Goal: Transaction & Acquisition: Book appointment/travel/reservation

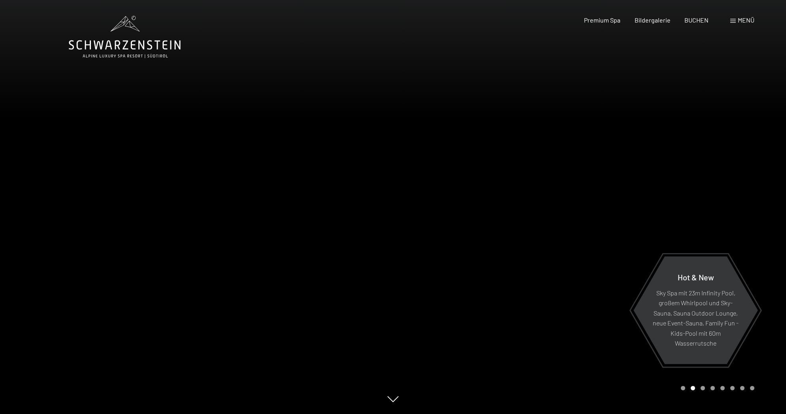
click at [742, 20] on span "Menü" at bounding box center [746, 20] width 17 height 8
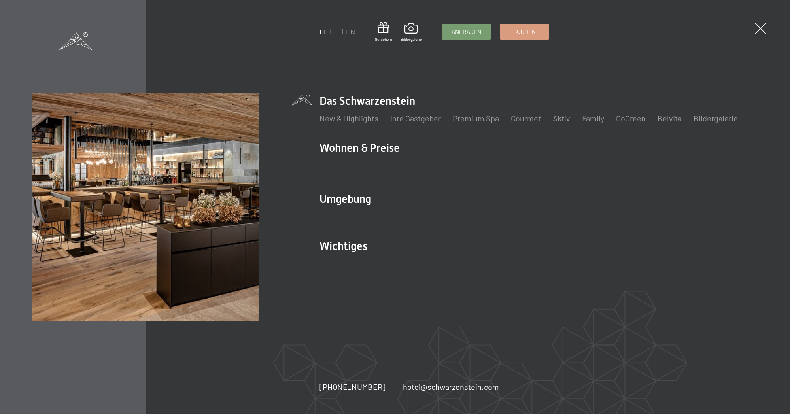
click at [338, 31] on link "IT" at bounding box center [337, 31] width 6 height 9
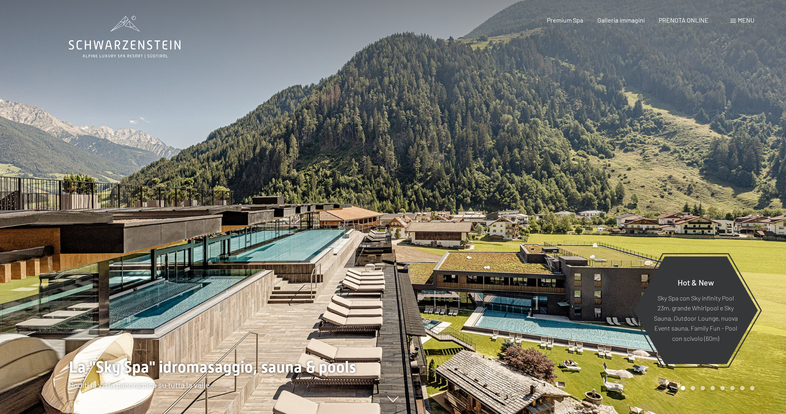
click at [743, 20] on span "Menu" at bounding box center [746, 20] width 17 height 8
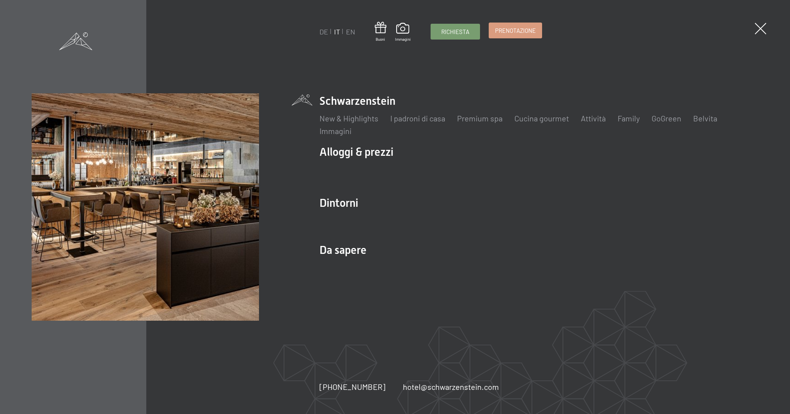
click at [508, 35] on link "Prenotazione" at bounding box center [515, 30] width 53 height 15
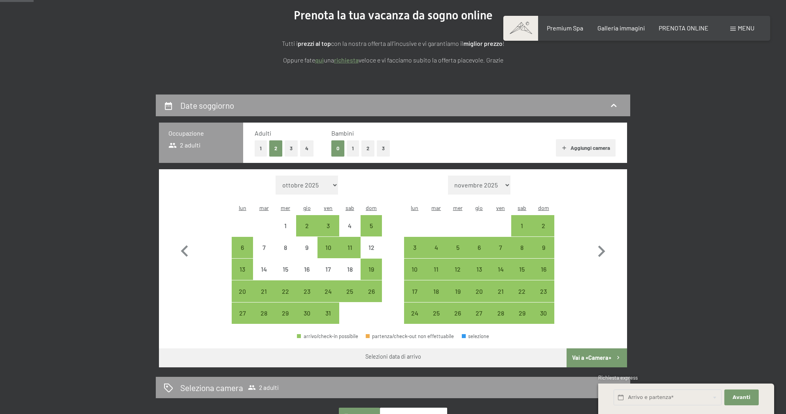
scroll to position [119, 0]
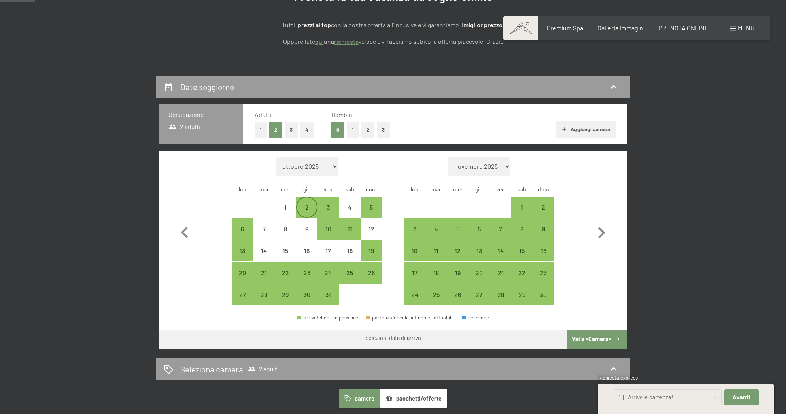
click at [307, 204] on div "2" at bounding box center [307, 214] width 20 height 20
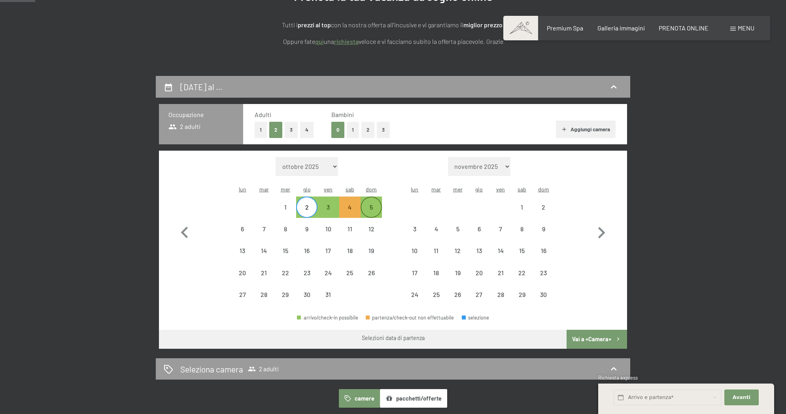
click at [373, 204] on div "5" at bounding box center [372, 214] width 20 height 20
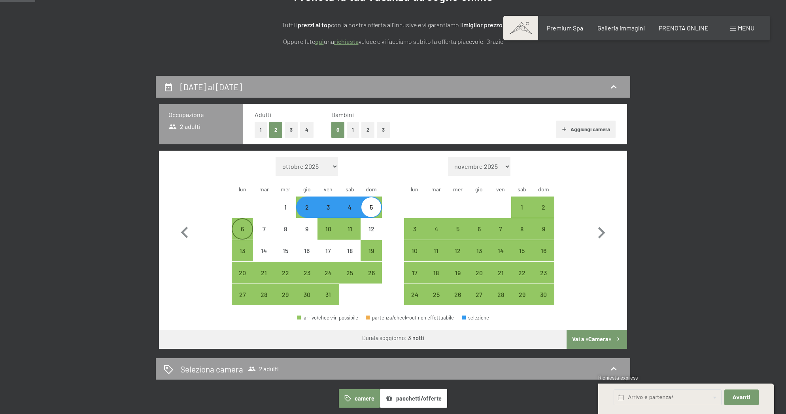
click at [244, 219] on div "6" at bounding box center [243, 229] width 20 height 20
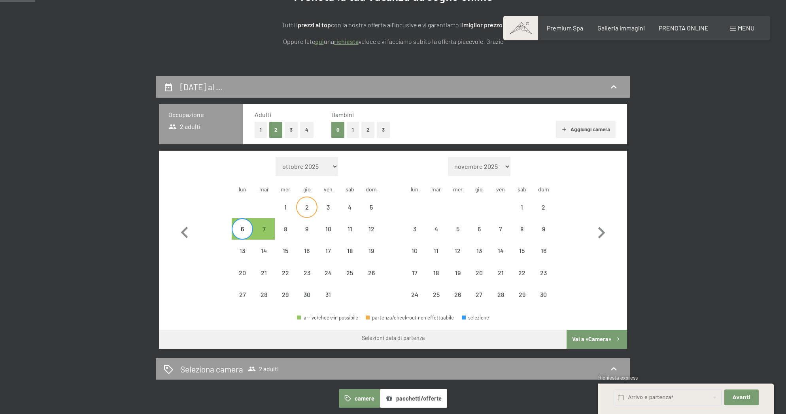
click at [308, 204] on div "2" at bounding box center [307, 214] width 20 height 20
click at [237, 226] on div "6" at bounding box center [243, 236] width 20 height 20
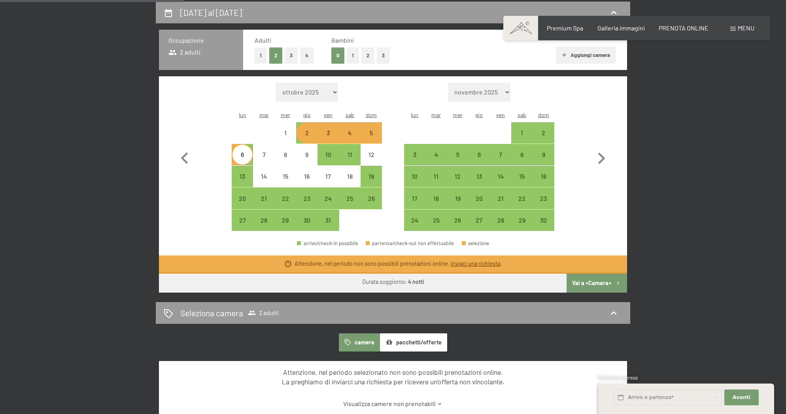
scroll to position [190, 0]
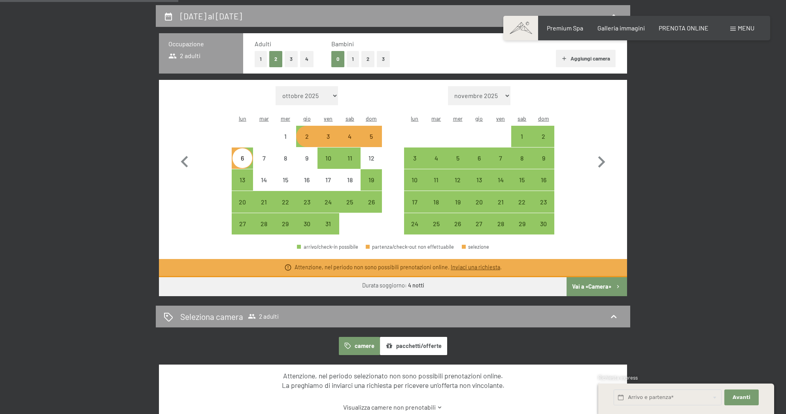
click at [217, 176] on div "Mese/anno ottobre 2025 novembre 2025 dicembre 2025 gennaio 2026 febbraio 2026 m…" at bounding box center [393, 160] width 440 height 149
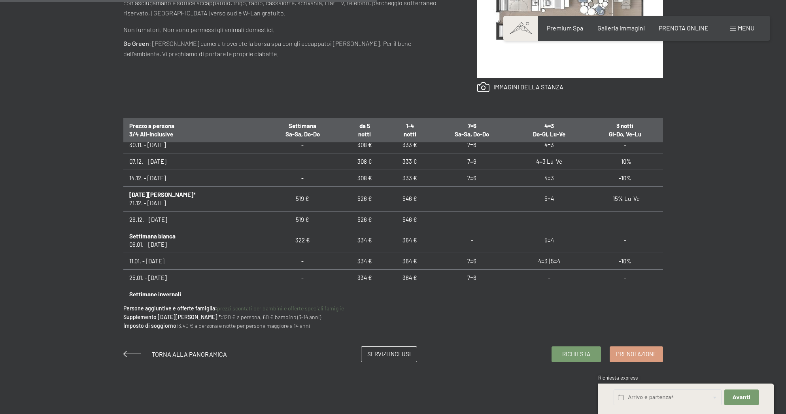
scroll to position [125, 0]
click at [631, 353] on span "Prenotazione" at bounding box center [636, 353] width 41 height 8
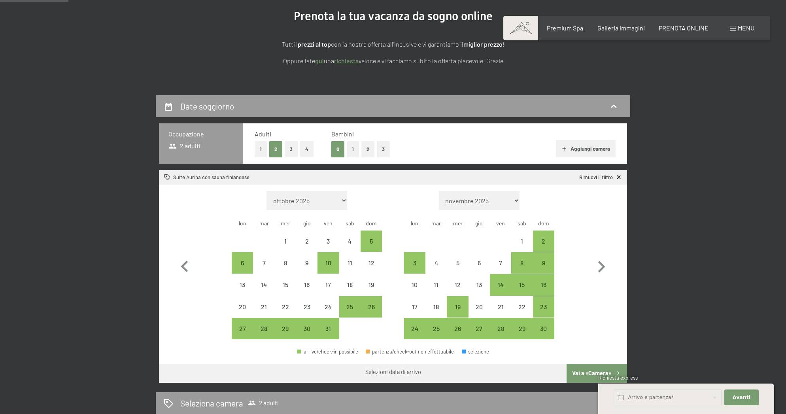
scroll to position [102, 0]
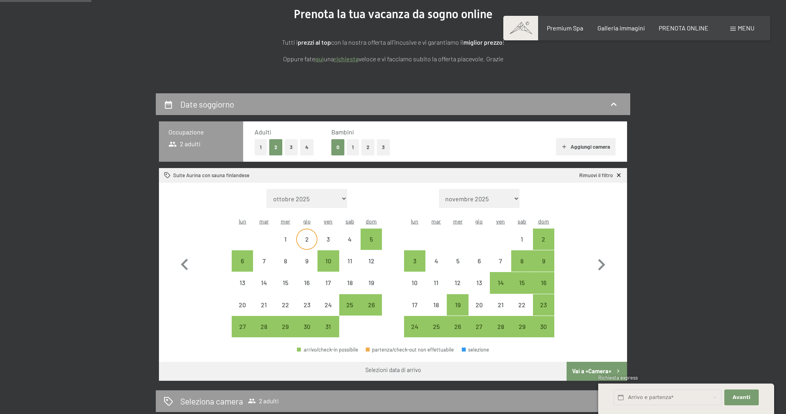
click at [308, 236] on div "2" at bounding box center [307, 246] width 20 height 20
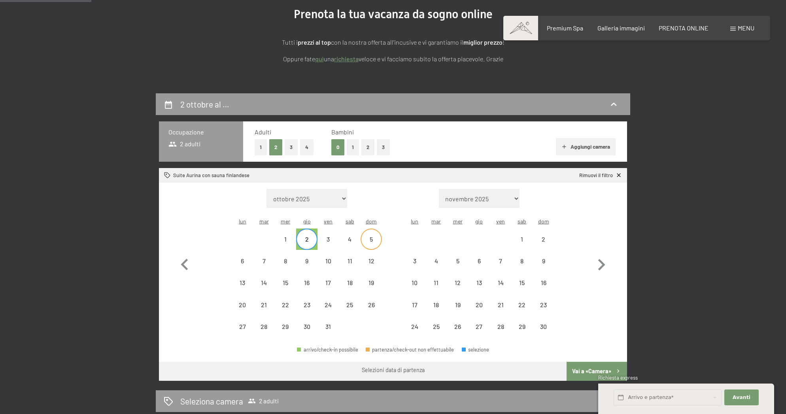
click at [370, 236] on div "5" at bounding box center [372, 246] width 20 height 20
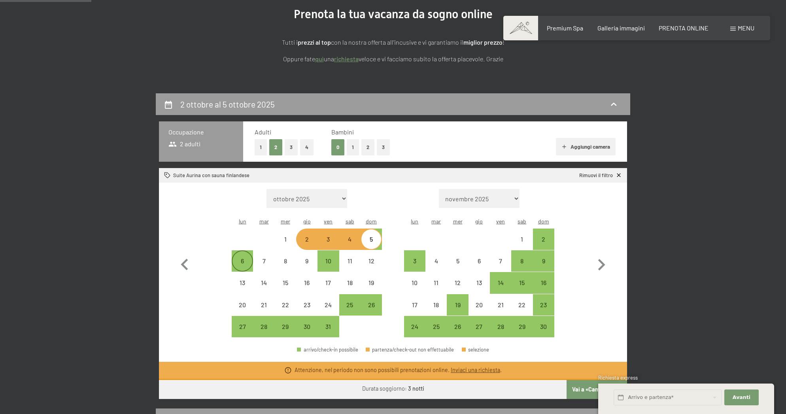
click at [239, 258] on div "6" at bounding box center [243, 268] width 20 height 20
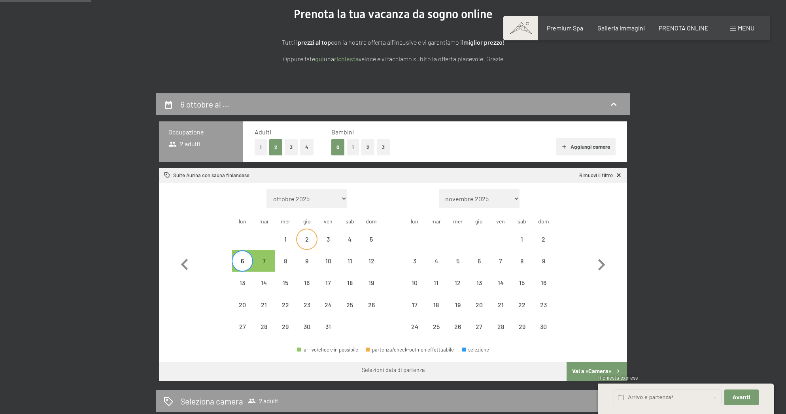
click at [307, 236] on div "2" at bounding box center [307, 246] width 20 height 20
click at [243, 258] on div "6" at bounding box center [243, 268] width 20 height 20
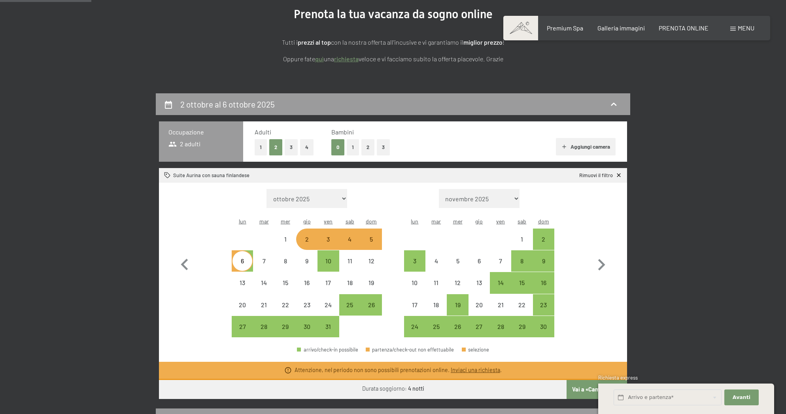
click at [203, 228] on div "Mese/anno ottobre 2025 novembre 2025 dicembre 2025 gennaio 2026 febbraio 2026 m…" at bounding box center [393, 263] width 440 height 149
click at [192, 216] on button "button" at bounding box center [184, 263] width 23 height 149
click at [300, 236] on div "2" at bounding box center [307, 246] width 20 height 20
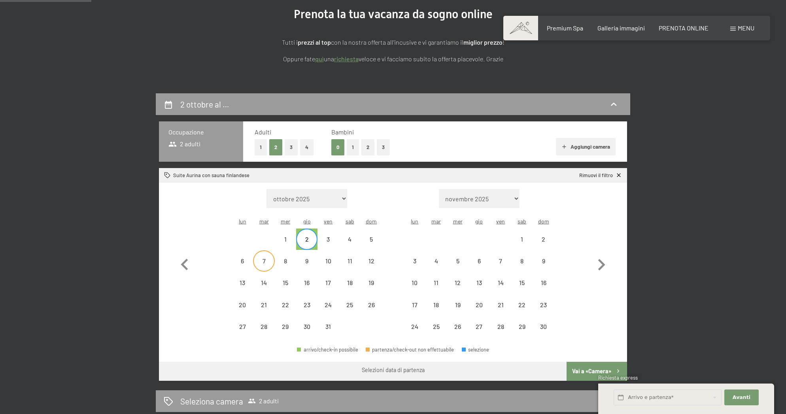
click at [262, 258] on div "7" at bounding box center [264, 268] width 20 height 20
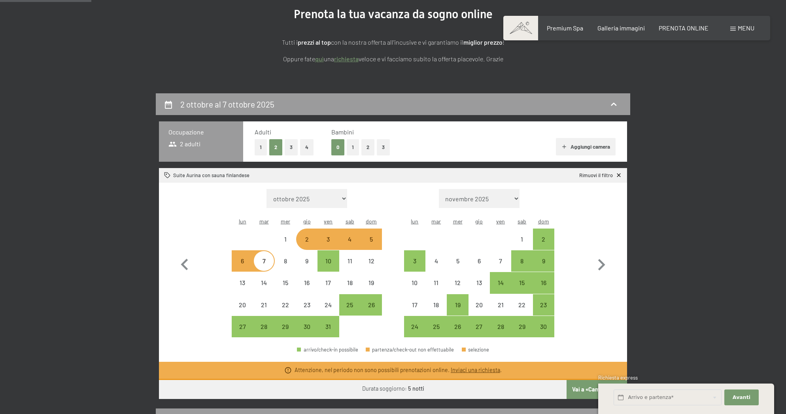
click at [241, 258] on div "6" at bounding box center [243, 268] width 20 height 20
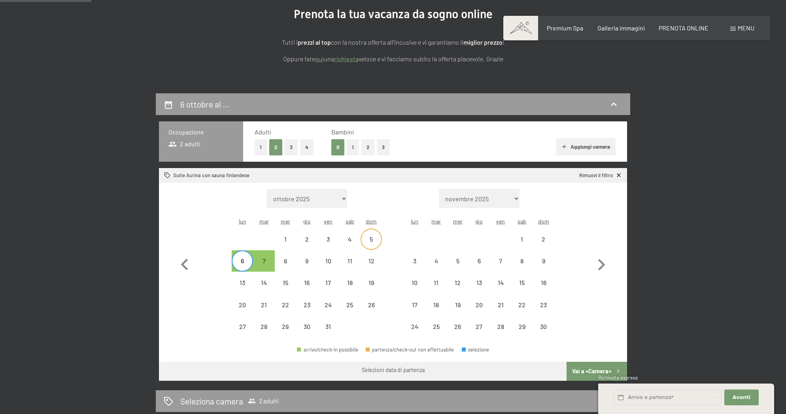
click at [370, 229] on div "5" at bounding box center [372, 239] width 20 height 20
click at [352, 236] on div "4" at bounding box center [350, 246] width 20 height 20
click at [327, 229] on span "Consenso marketing*" at bounding box center [347, 230] width 60 height 8
click at [313, 229] on input "Consenso marketing*" at bounding box center [309, 230] width 8 height 8
click at [327, 227] on span "Consenso marketing*" at bounding box center [347, 230] width 60 height 8
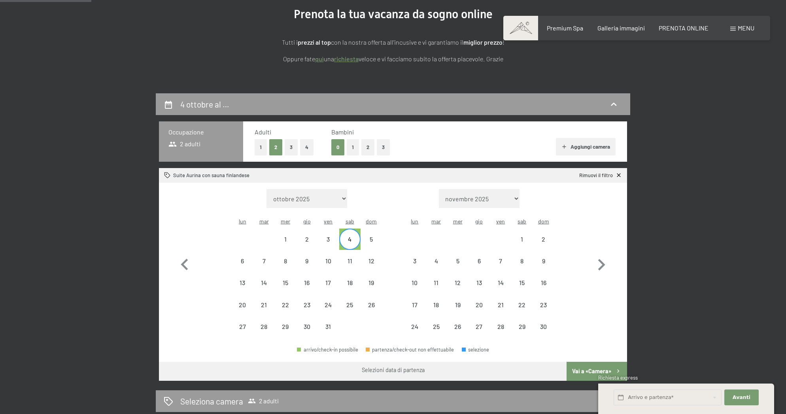
click at [313, 227] on input "Consenso marketing*" at bounding box center [309, 230] width 8 height 8
click at [330, 229] on div "3" at bounding box center [328, 239] width 20 height 20
click at [309, 236] on div "2" at bounding box center [307, 246] width 20 height 20
click at [292, 236] on div "1" at bounding box center [286, 246] width 20 height 20
click at [315, 226] on label "Consenso marketing*" at bounding box center [345, 230] width 64 height 8
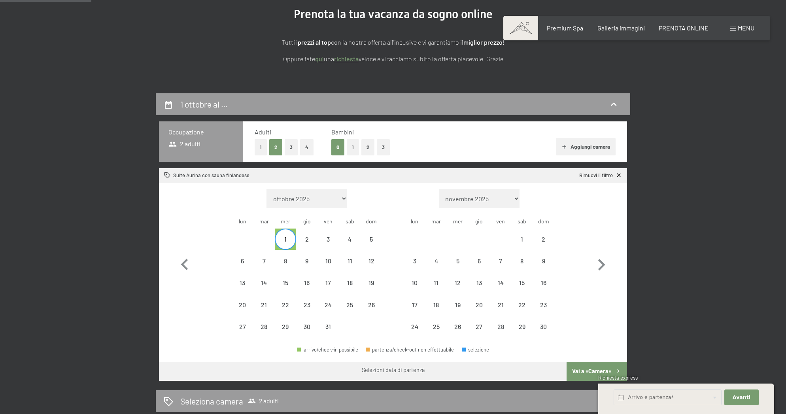
click at [313, 226] on input "Consenso marketing*" at bounding box center [309, 230] width 8 height 8
click at [310, 236] on div "2" at bounding box center [307, 246] width 20 height 20
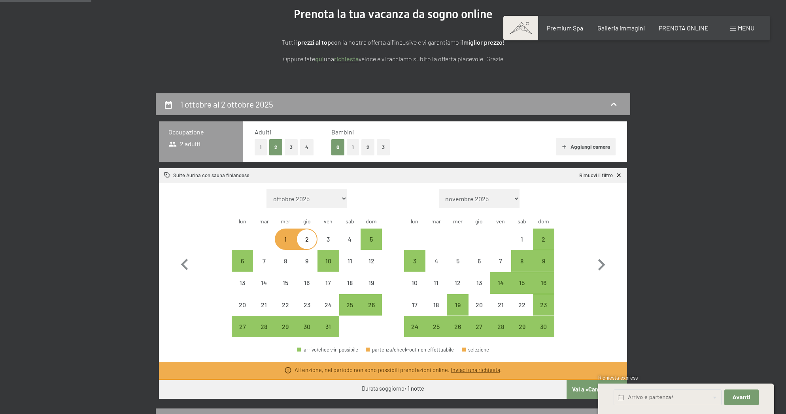
click at [310, 236] on div "2" at bounding box center [307, 246] width 20 height 20
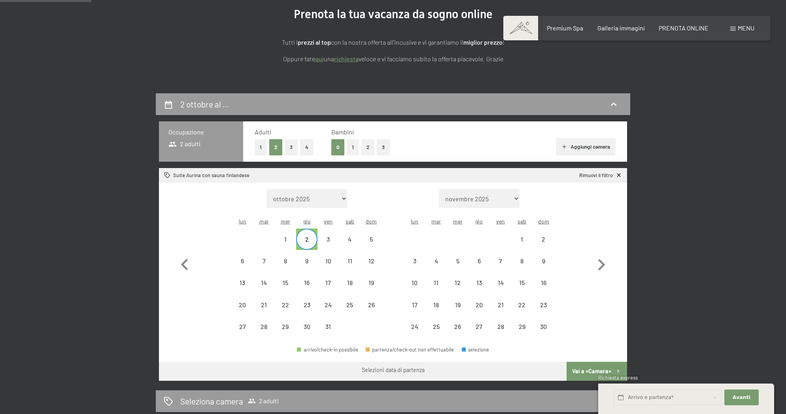
click at [325, 227] on span "Consenso marketing*" at bounding box center [347, 230] width 60 height 8
click at [313, 227] on input "Consenso marketing*" at bounding box center [309, 230] width 8 height 8
click at [328, 226] on span "Consenso marketing*" at bounding box center [347, 230] width 60 height 8
click at [313, 226] on input "Consenso marketing*" at bounding box center [309, 230] width 8 height 8
checkbox input "false"
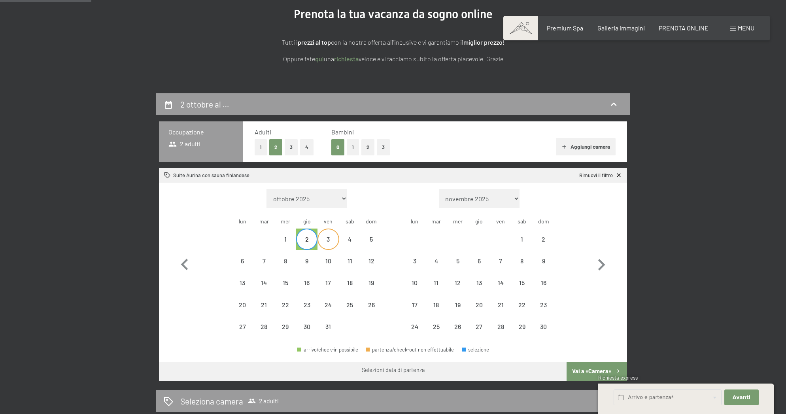
click at [333, 236] on div "3" at bounding box center [328, 246] width 20 height 20
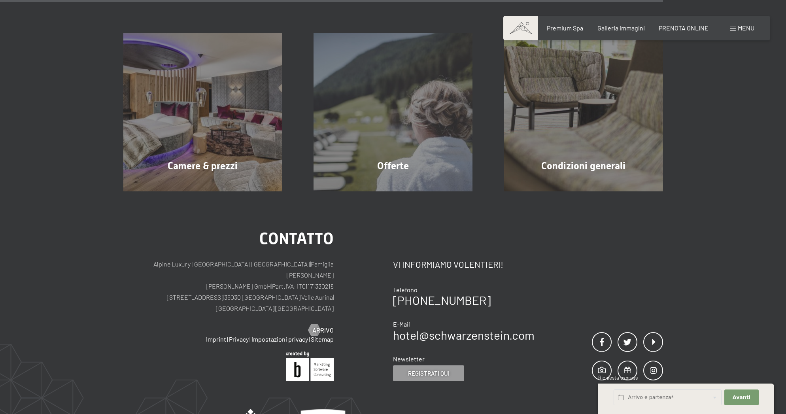
scroll to position [692, 0]
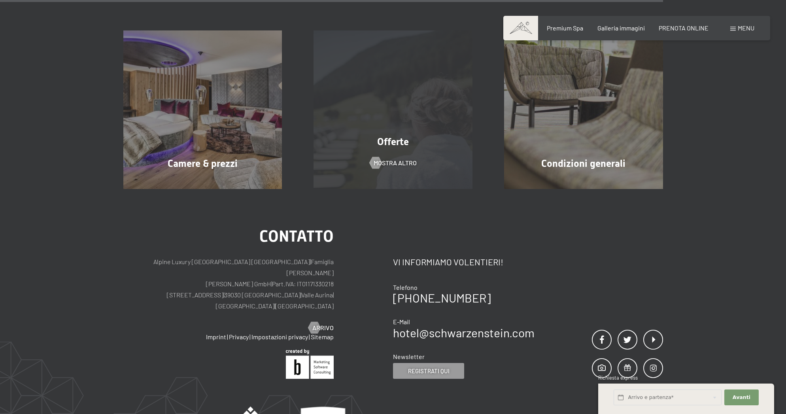
click at [401, 142] on div "Offerte mostra altro" at bounding box center [393, 109] width 191 height 159
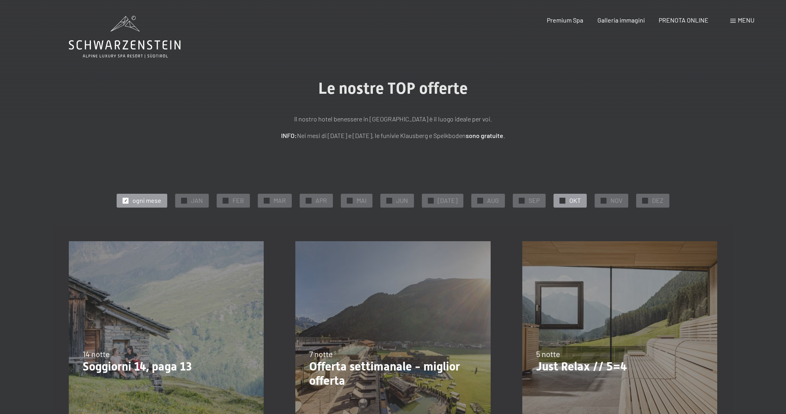
click at [555, 196] on div "✓ OKT" at bounding box center [570, 200] width 33 height 13
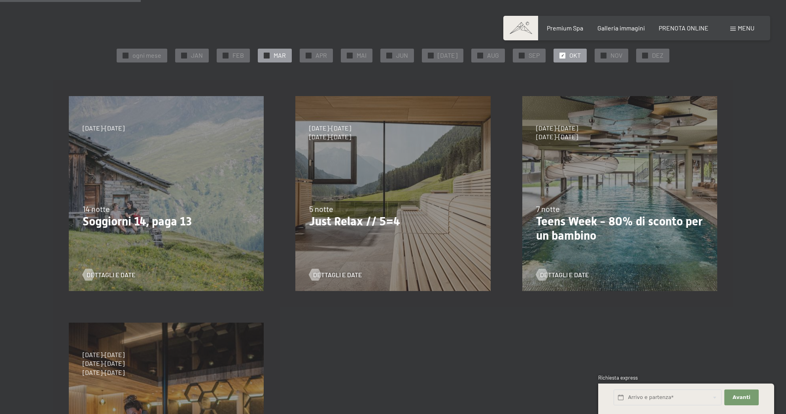
scroll to position [156, 0]
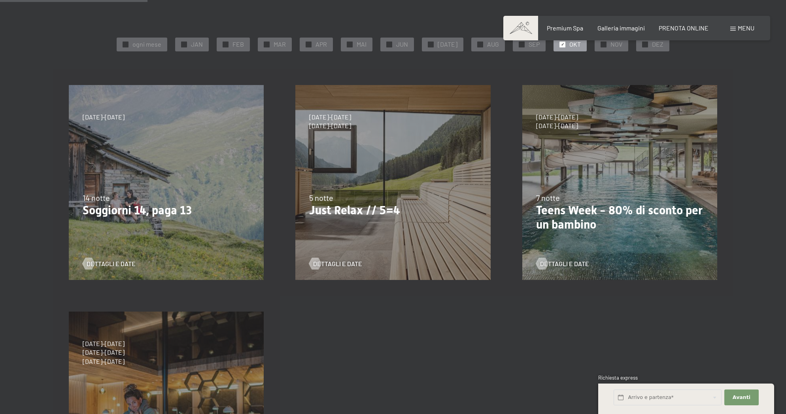
click at [332, 195] on span "5 notte" at bounding box center [321, 197] width 24 height 9
click at [335, 263] on span "Dettagli e Date" at bounding box center [345, 264] width 49 height 9
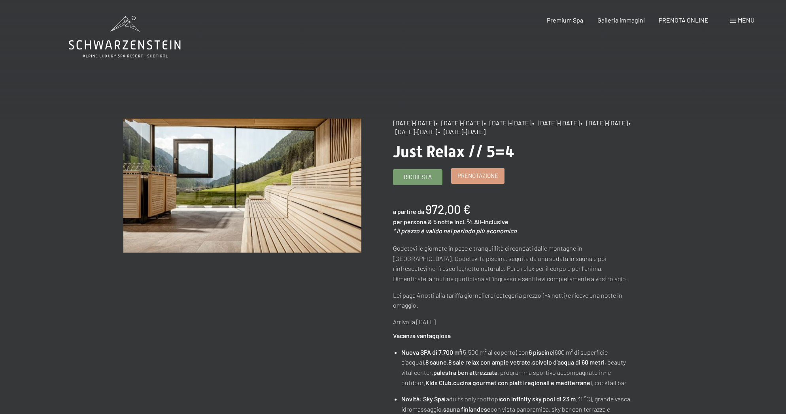
click at [477, 180] on span "Prenotazione" at bounding box center [478, 176] width 41 height 8
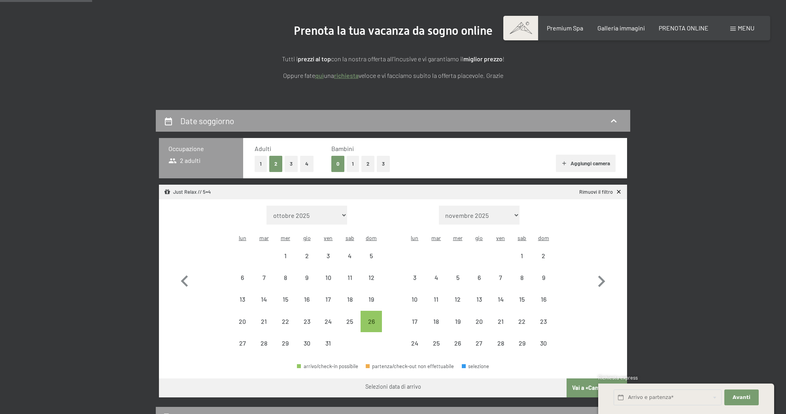
scroll to position [125, 0]
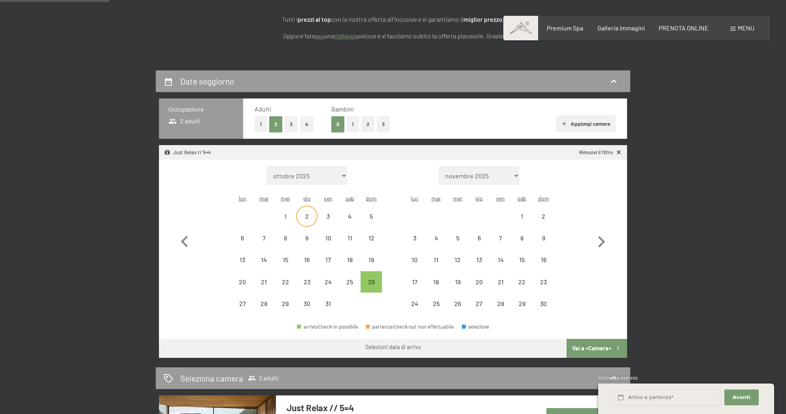
click at [301, 213] on div "2" at bounding box center [307, 223] width 20 height 20
click at [243, 235] on div "6" at bounding box center [243, 245] width 20 height 20
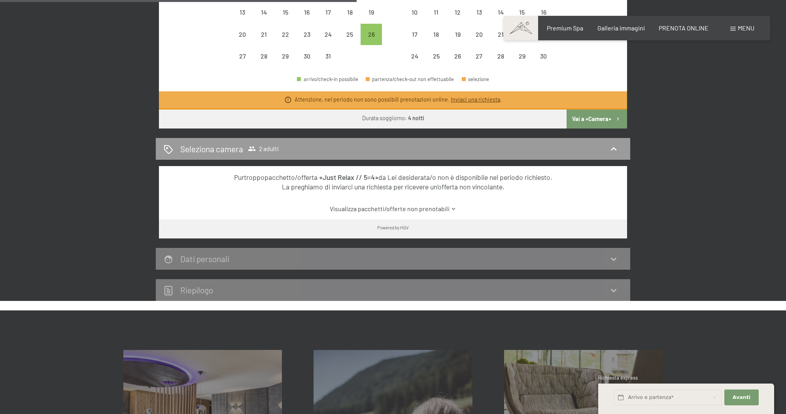
scroll to position [373, 0]
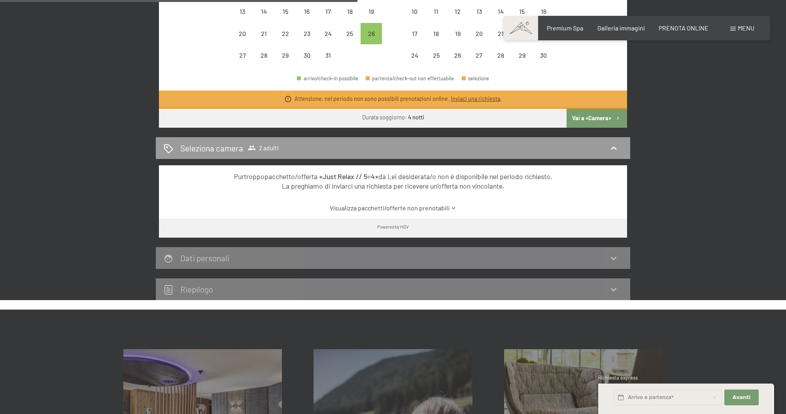
click at [449, 204] on link "Visualizza pacchetti/offerte non prenotabili" at bounding box center [393, 208] width 440 height 9
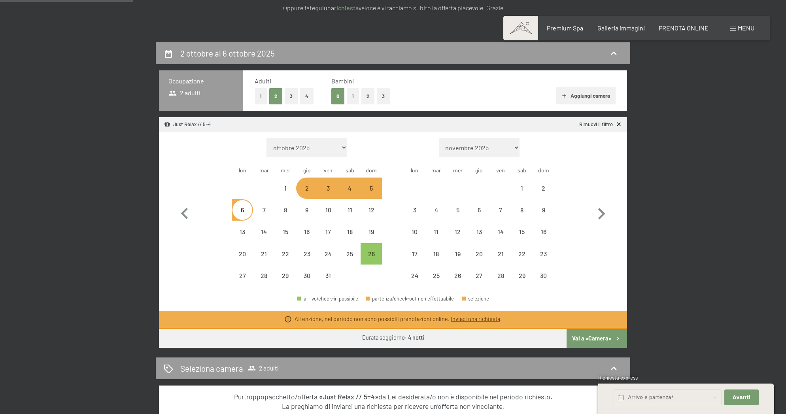
scroll to position [148, 0]
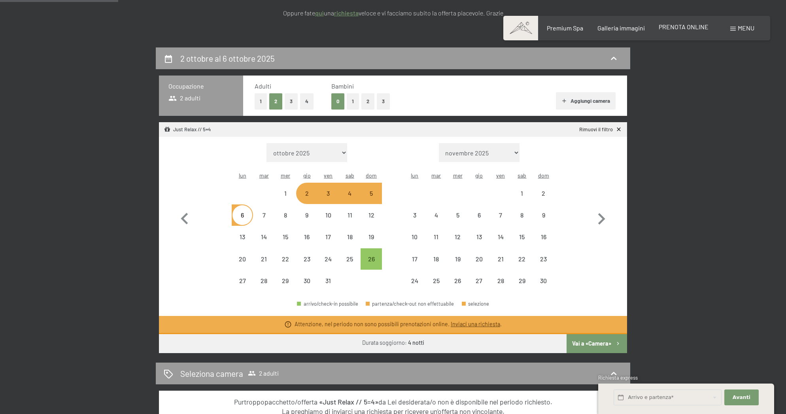
click at [688, 28] on span "PRENOTA ONLINE" at bounding box center [684, 27] width 50 height 8
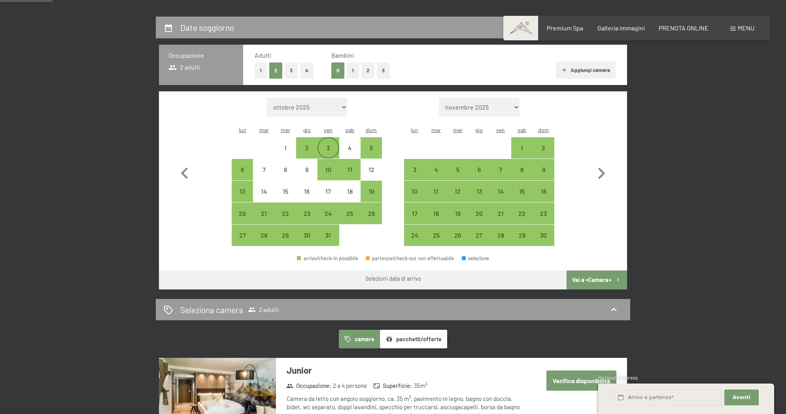
scroll to position [180, 0]
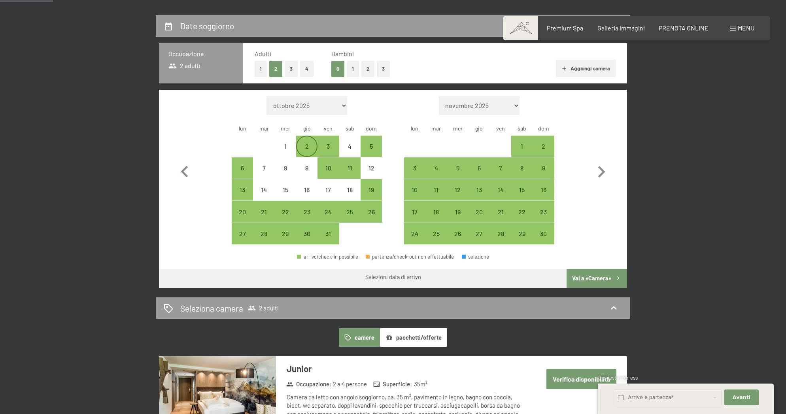
click at [302, 143] on div "2" at bounding box center [307, 153] width 20 height 20
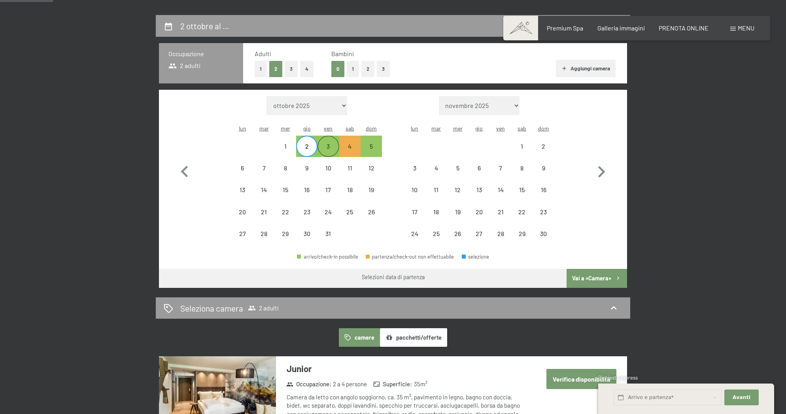
click at [328, 143] on div "3" at bounding box center [328, 153] width 20 height 20
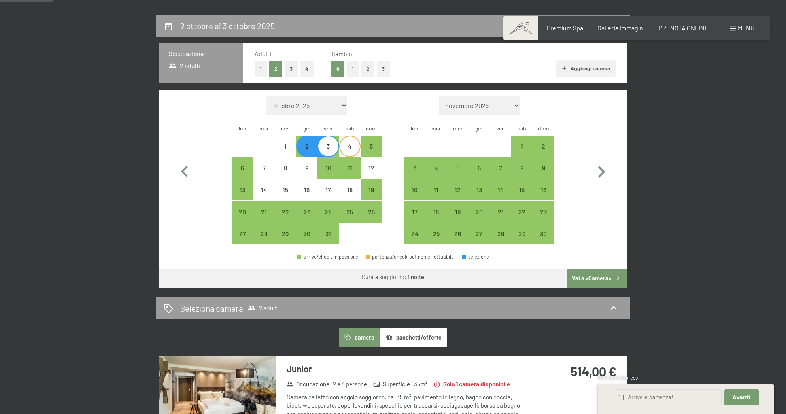
click at [349, 143] on div "4" at bounding box center [350, 153] width 20 height 20
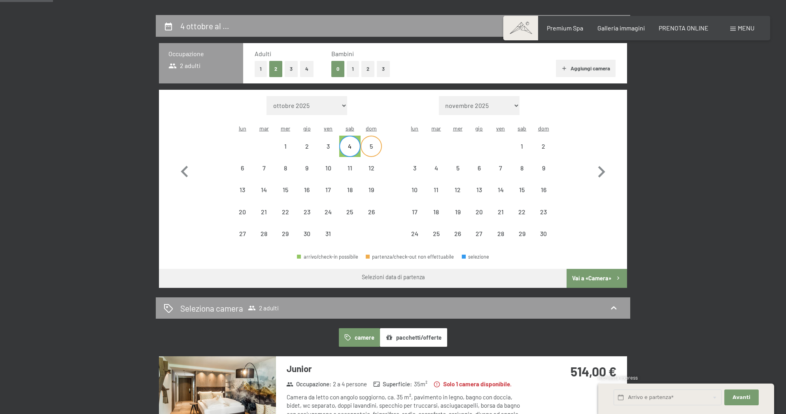
click at [375, 143] on div "5" at bounding box center [372, 153] width 20 height 20
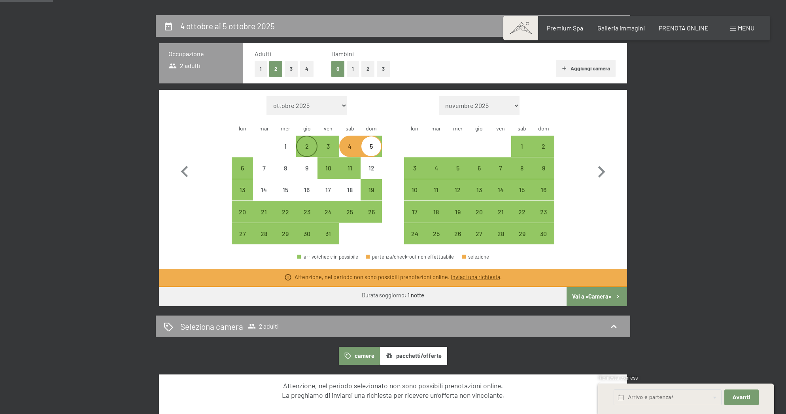
click at [302, 143] on div "2" at bounding box center [307, 153] width 20 height 20
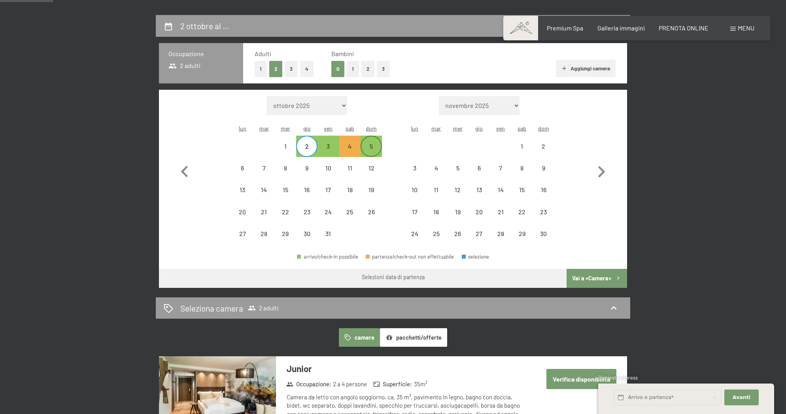
click at [371, 143] on div "5" at bounding box center [372, 153] width 20 height 20
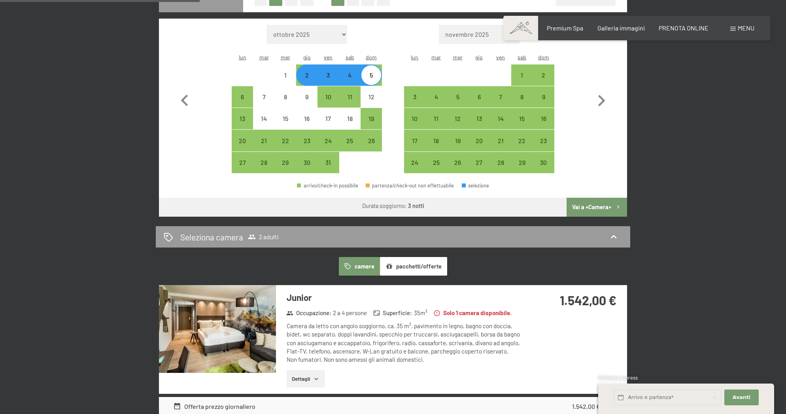
scroll to position [250, 0]
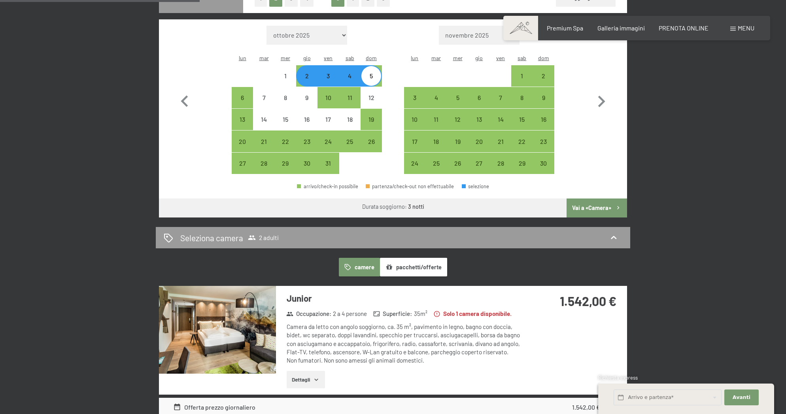
click at [309, 73] on div "2" at bounding box center [307, 83] width 20 height 20
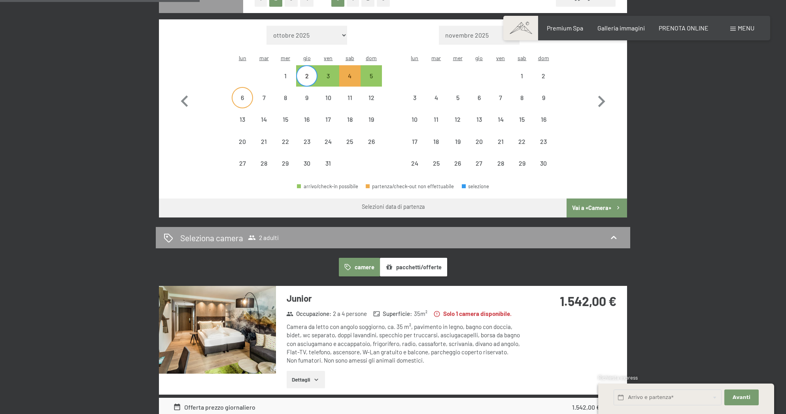
click at [244, 95] on div "6" at bounding box center [243, 105] width 20 height 20
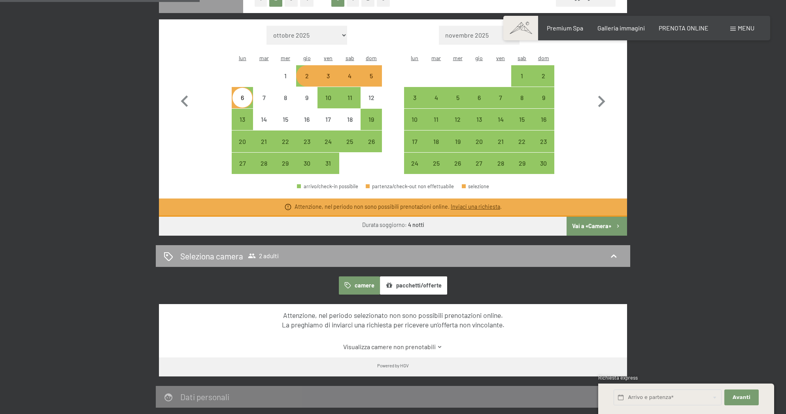
click at [615, 252] on icon at bounding box center [613, 256] width 9 height 9
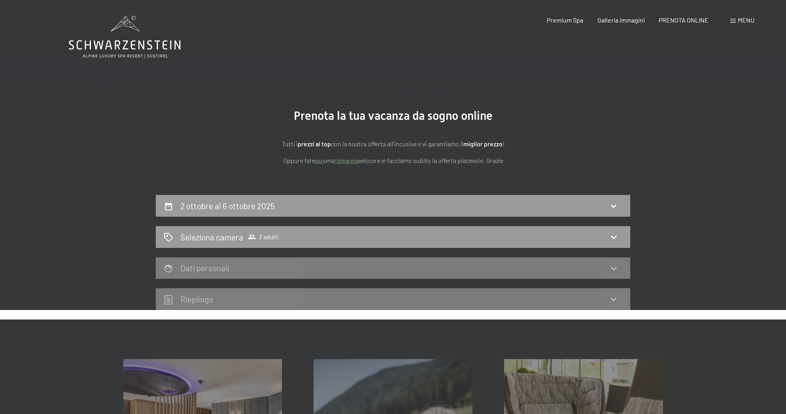
scroll to position [0, 0]
click at [614, 204] on icon at bounding box center [613, 205] width 9 height 9
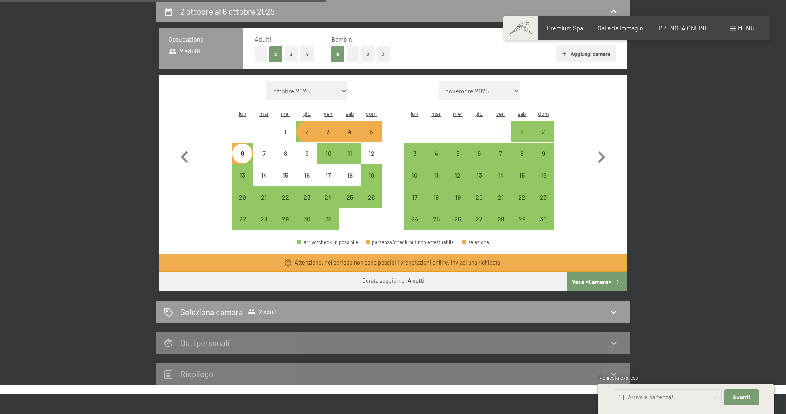
click at [308, 129] on div "2" at bounding box center [307, 139] width 20 height 20
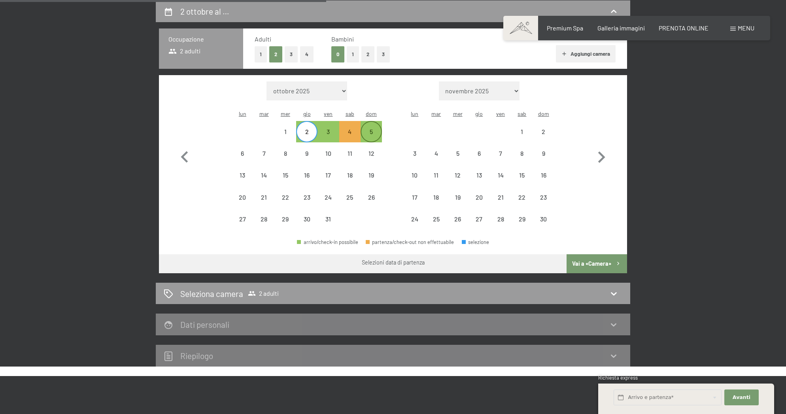
click at [367, 129] on div "5" at bounding box center [372, 139] width 20 height 20
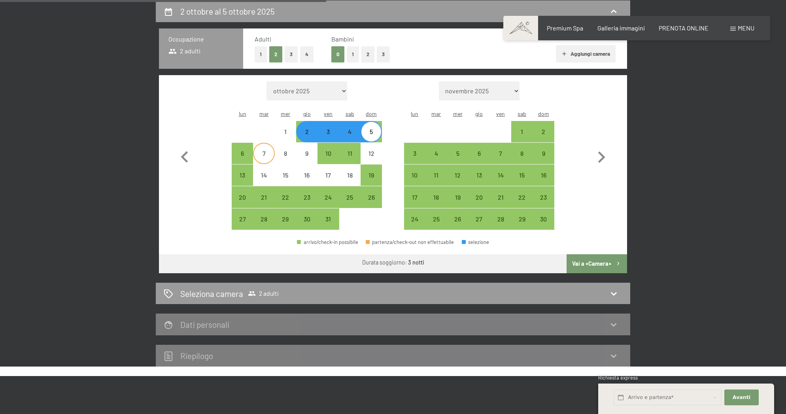
click at [258, 144] on div "7" at bounding box center [264, 154] width 20 height 20
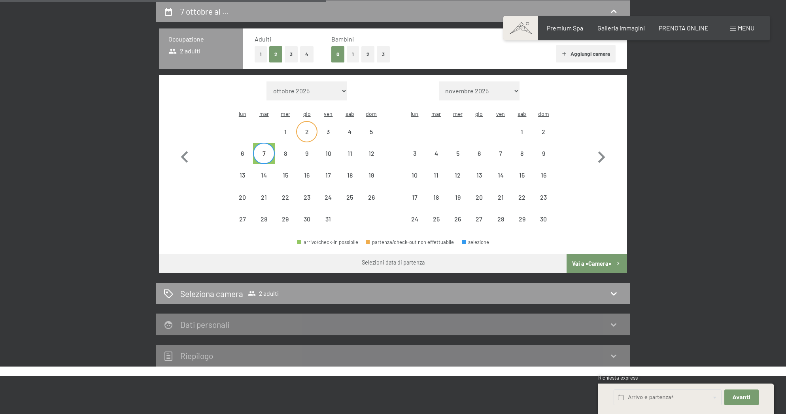
click at [304, 129] on div "2" at bounding box center [307, 139] width 20 height 20
click at [256, 150] on div "7" at bounding box center [264, 160] width 20 height 20
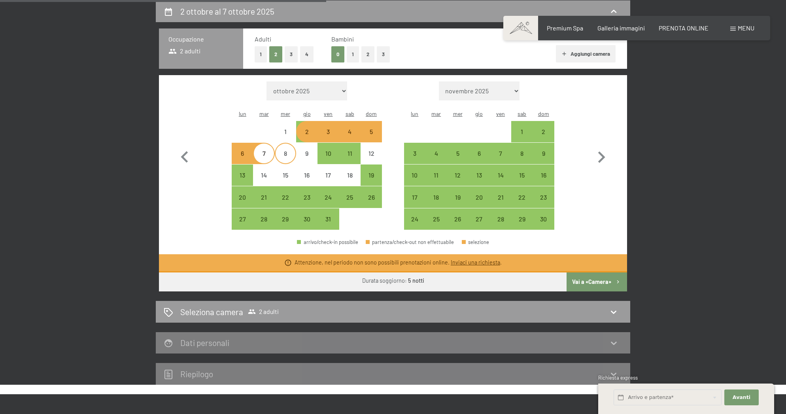
click at [281, 150] on div "8" at bounding box center [286, 160] width 20 height 20
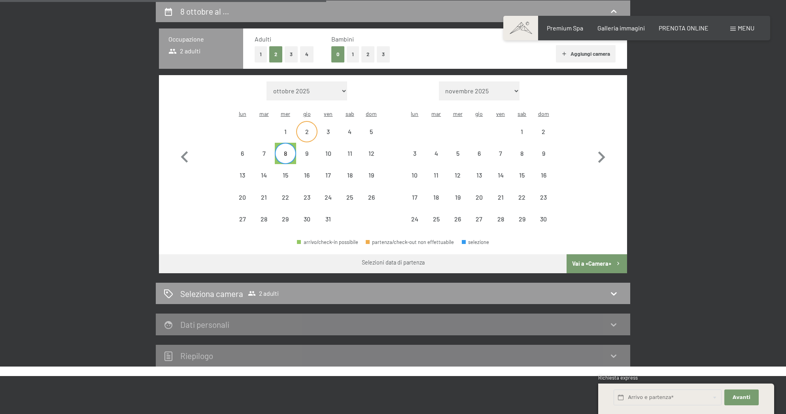
click at [306, 129] on div "2" at bounding box center [307, 139] width 20 height 20
click at [286, 150] on div "8" at bounding box center [286, 160] width 20 height 20
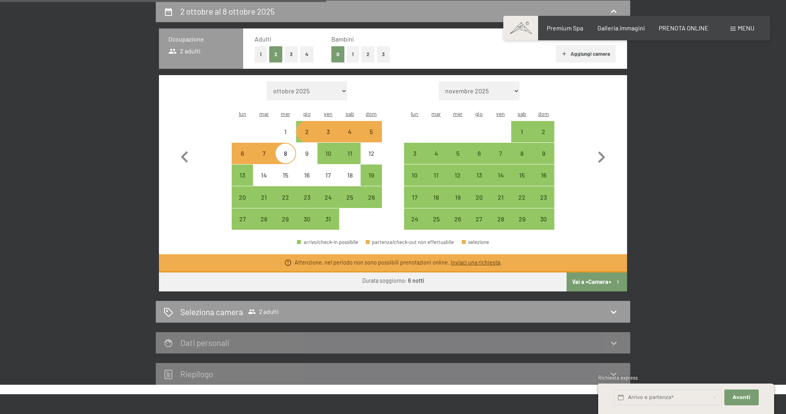
click at [303, 129] on div "2" at bounding box center [307, 139] width 20 height 20
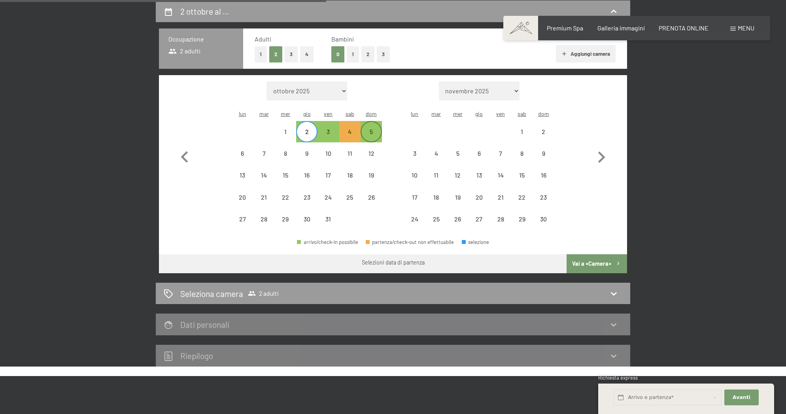
click at [373, 129] on div "5" at bounding box center [372, 139] width 20 height 20
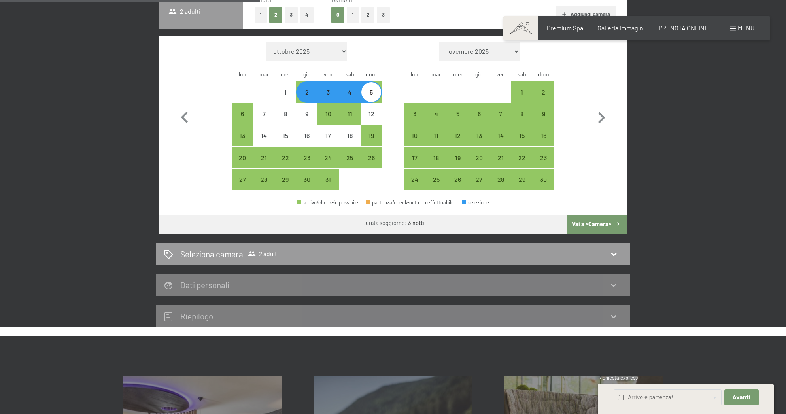
scroll to position [235, 0]
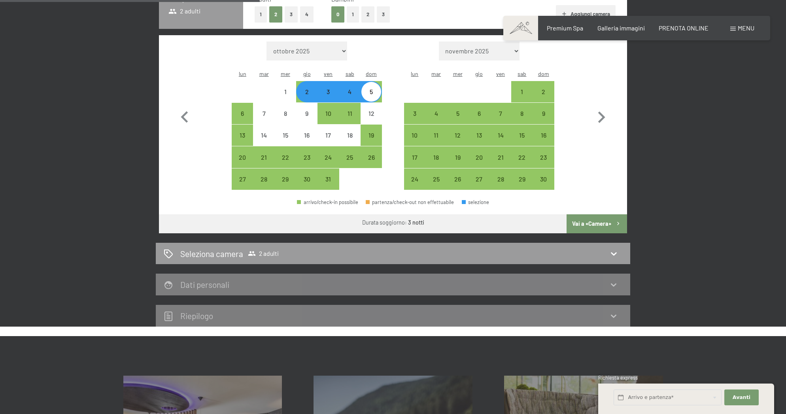
click at [596, 214] on button "Vai a «Camera»" at bounding box center [597, 223] width 61 height 19
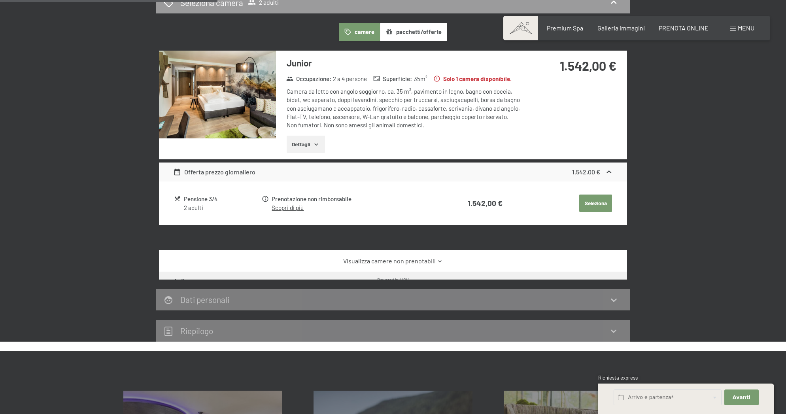
scroll to position [195, 0]
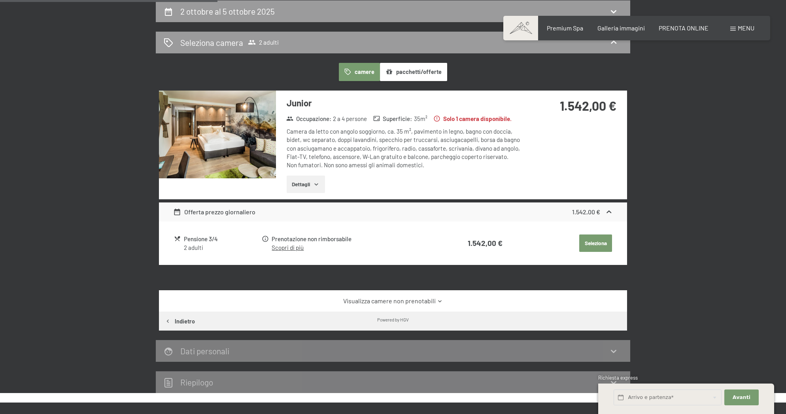
click at [592, 241] on button "Seleziona" at bounding box center [596, 243] width 33 height 17
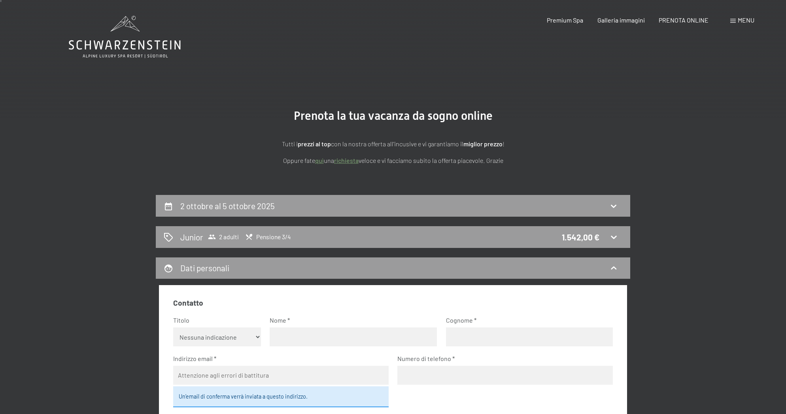
scroll to position [0, 0]
